Goal: Communication & Community: Answer question/provide support

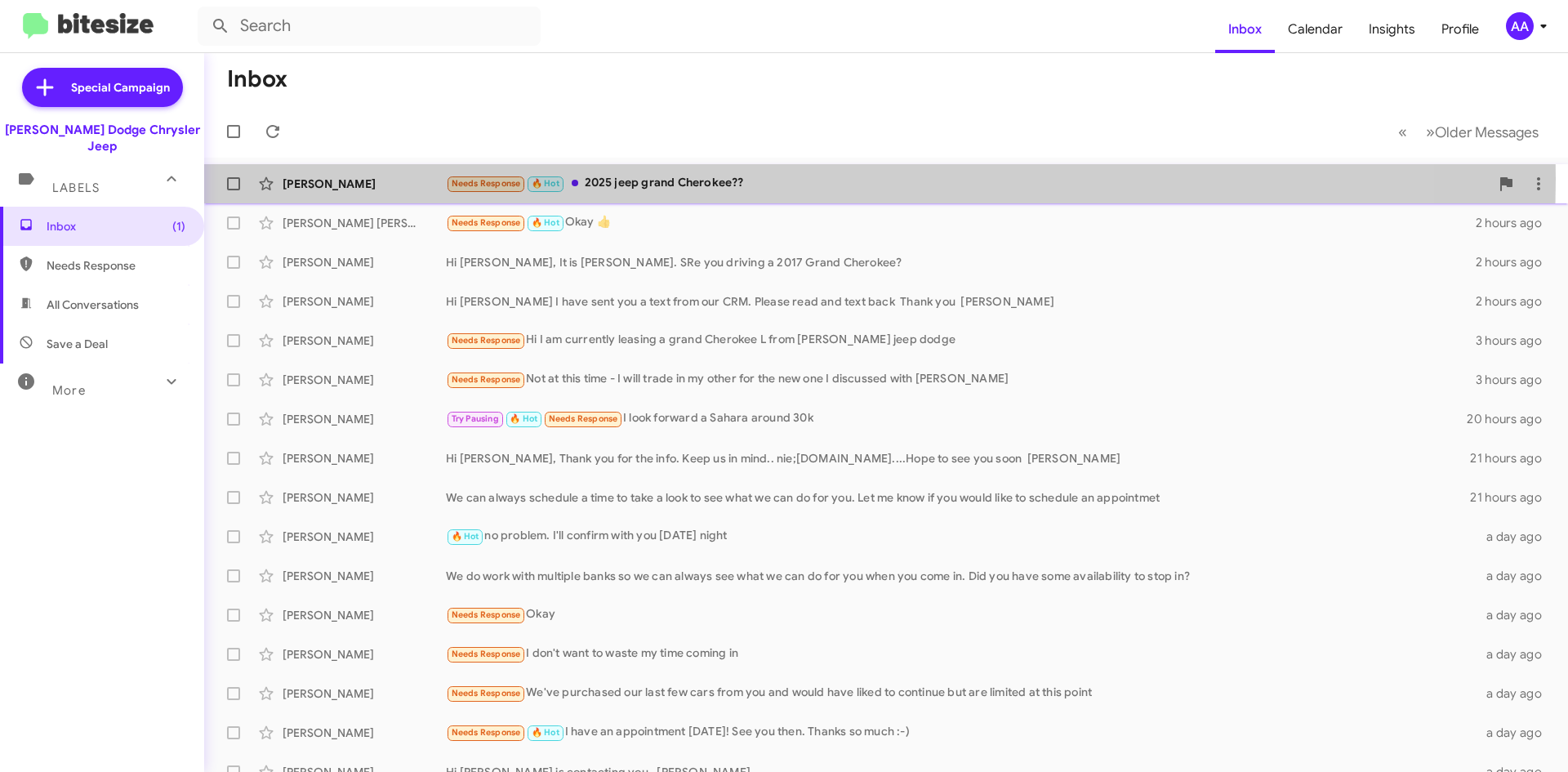
click at [769, 179] on div "Needs Response 🔥 Hot 2025 jeep grand Cherokee??" at bounding box center [968, 184] width 1043 height 19
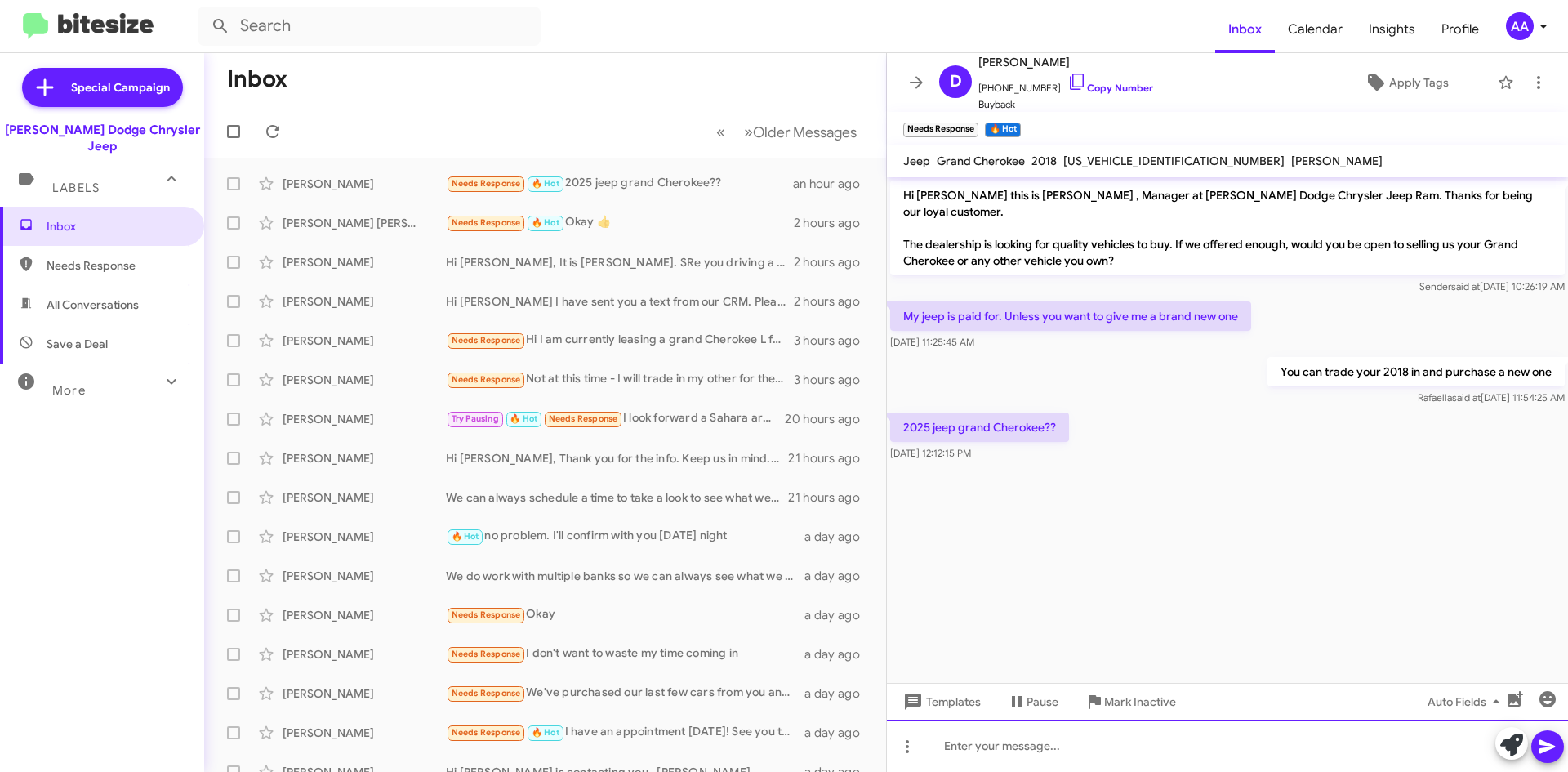
click at [978, 744] on div at bounding box center [1227, 745] width 681 height 52
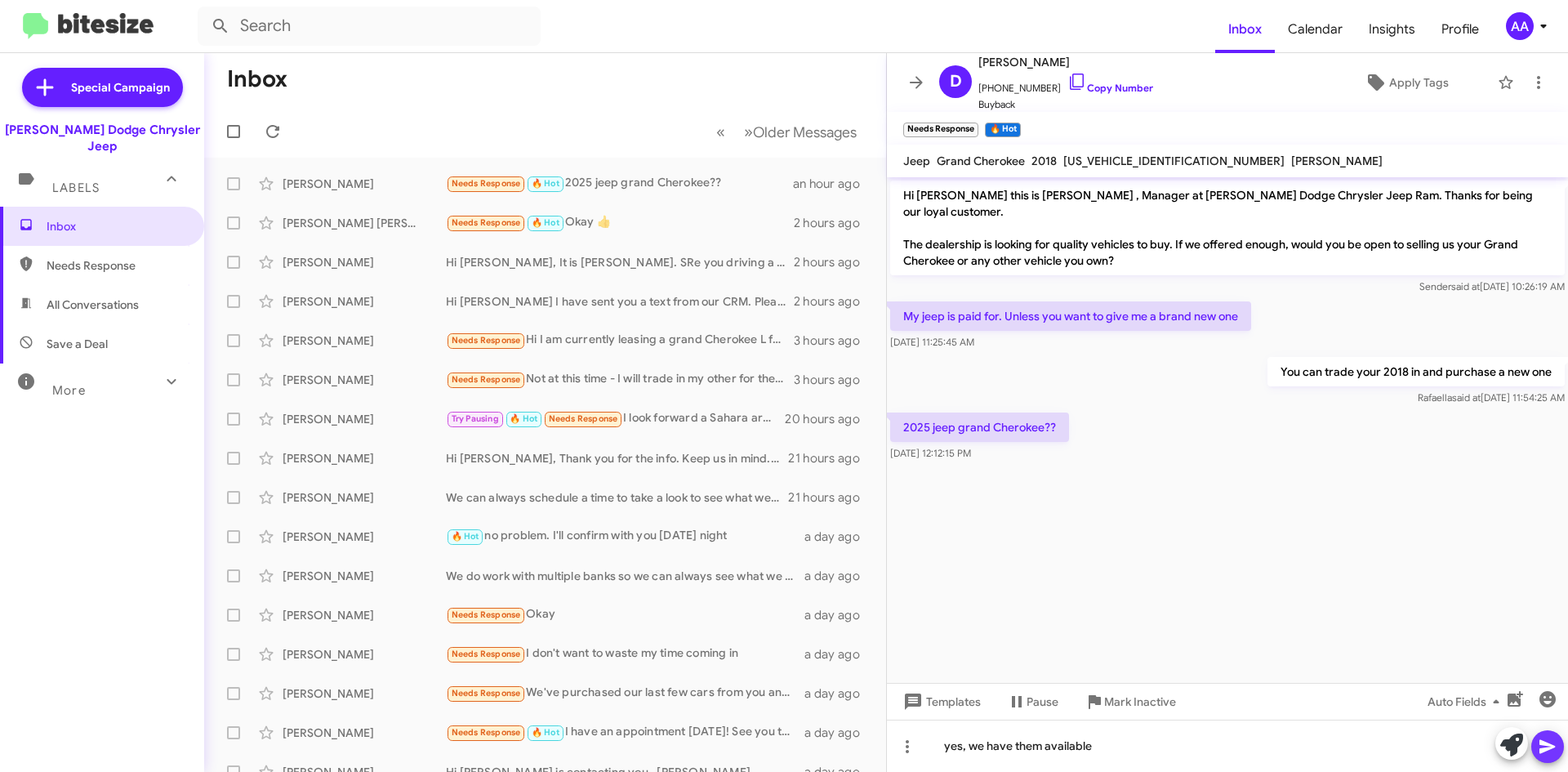
click at [1542, 746] on icon at bounding box center [1547, 746] width 20 height 20
click at [921, 81] on icon at bounding box center [917, 82] width 20 height 20
